Goal: Browse casually: Explore the website without a specific task or goal

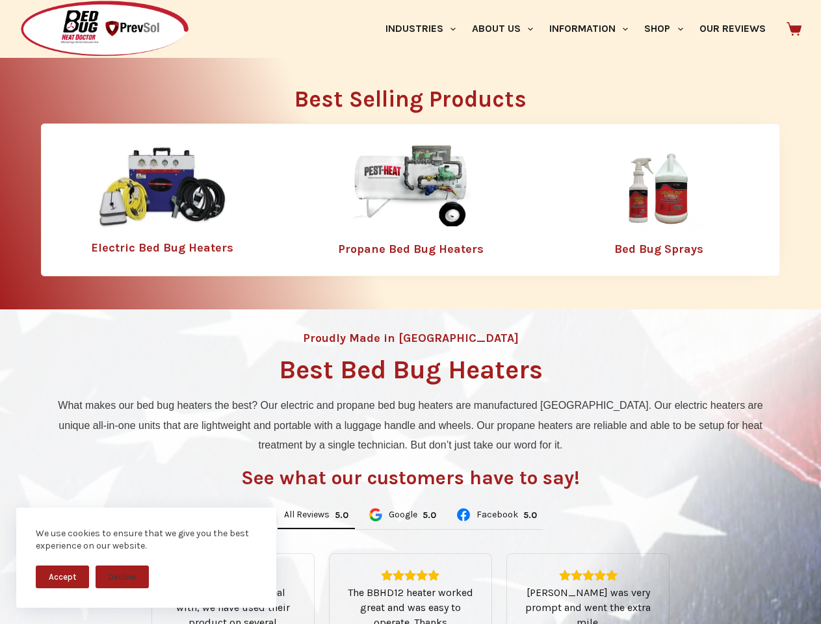
click at [410, 312] on div "Proudly Made in [GEOGRAPHIC_DATA] Best Bed Bug Heaters What makes our bed bug h…" at bounding box center [410, 554] width 821 height 489
click at [62, 577] on button "Accept" at bounding box center [62, 577] width 53 height 23
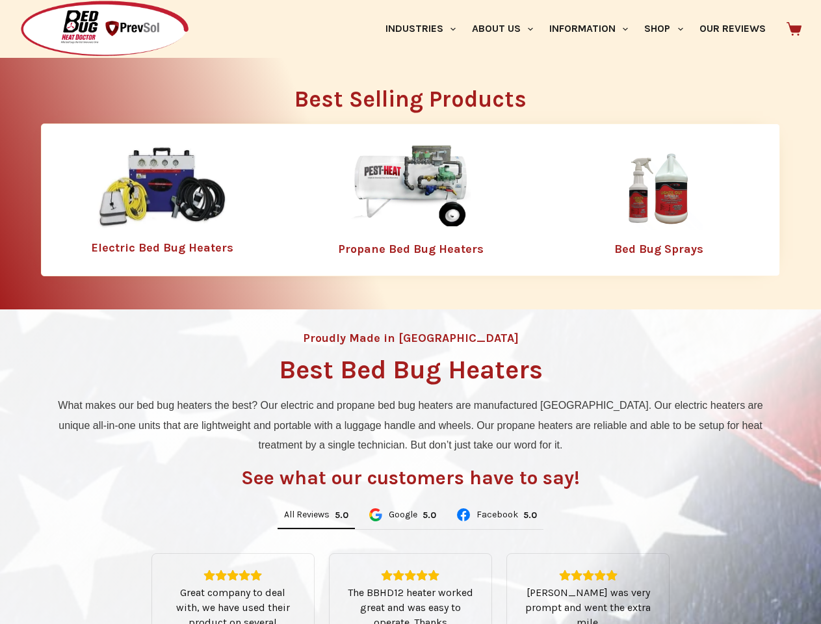
click at [122, 577] on button "Decline" at bounding box center [122, 586] width 53 height 23
click at [425, 29] on link "Industries" at bounding box center [420, 29] width 86 height 58
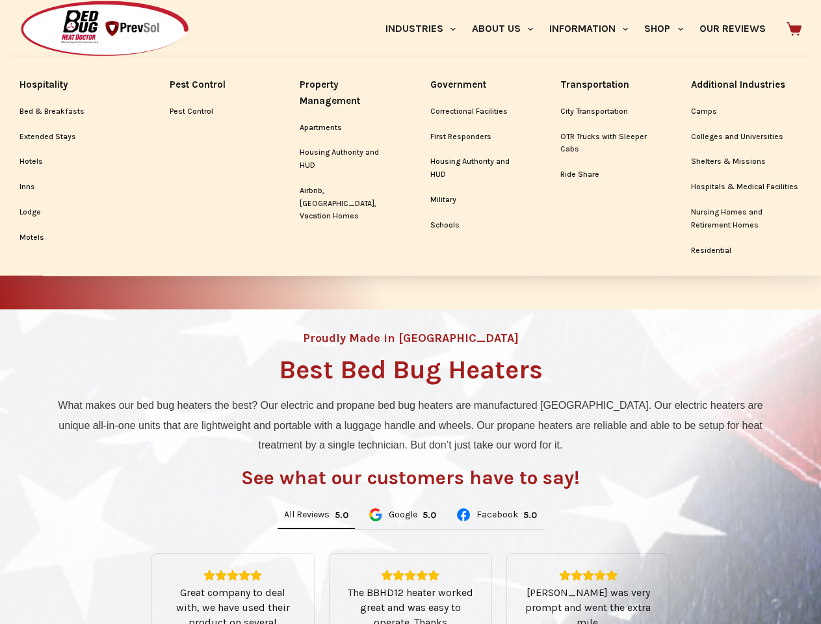
click at [508, 29] on link "About Us" at bounding box center [502, 29] width 77 height 58
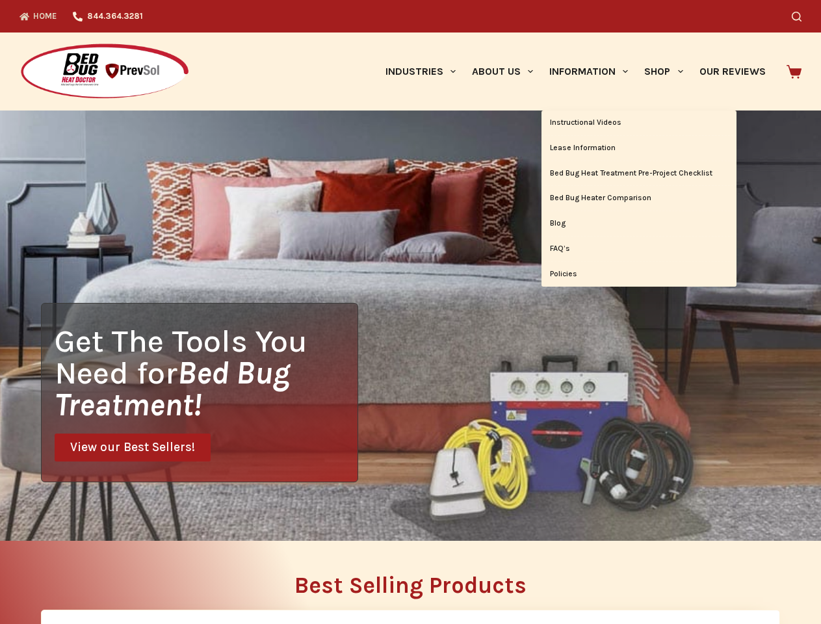
click at [594, 29] on div "Home 844.364.3281 Search Industries Hospitality Bed & Breakfasts Extended Stays…" at bounding box center [410, 55] width 821 height 111
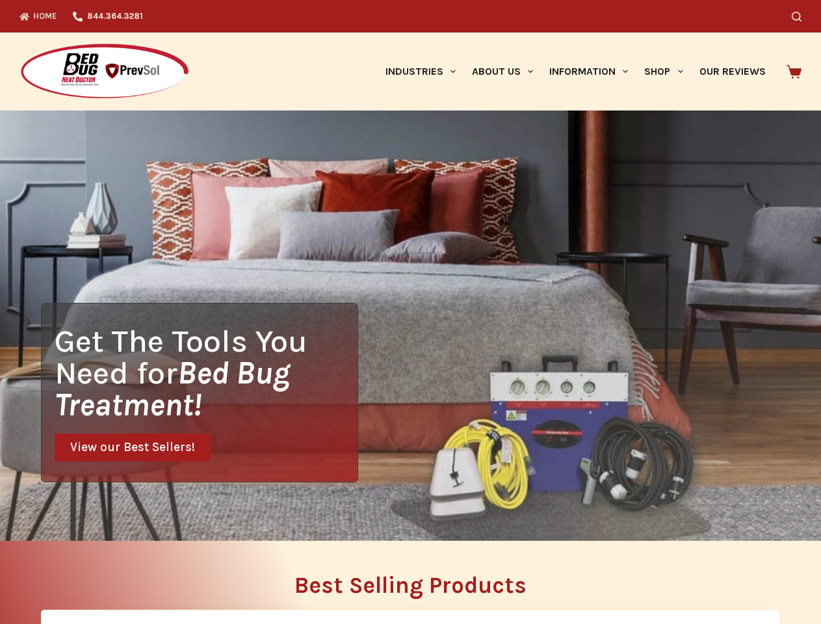
click at [669, 29] on div "Search" at bounding box center [636, 16] width 330 height 33
